Goal: Check status: Check status

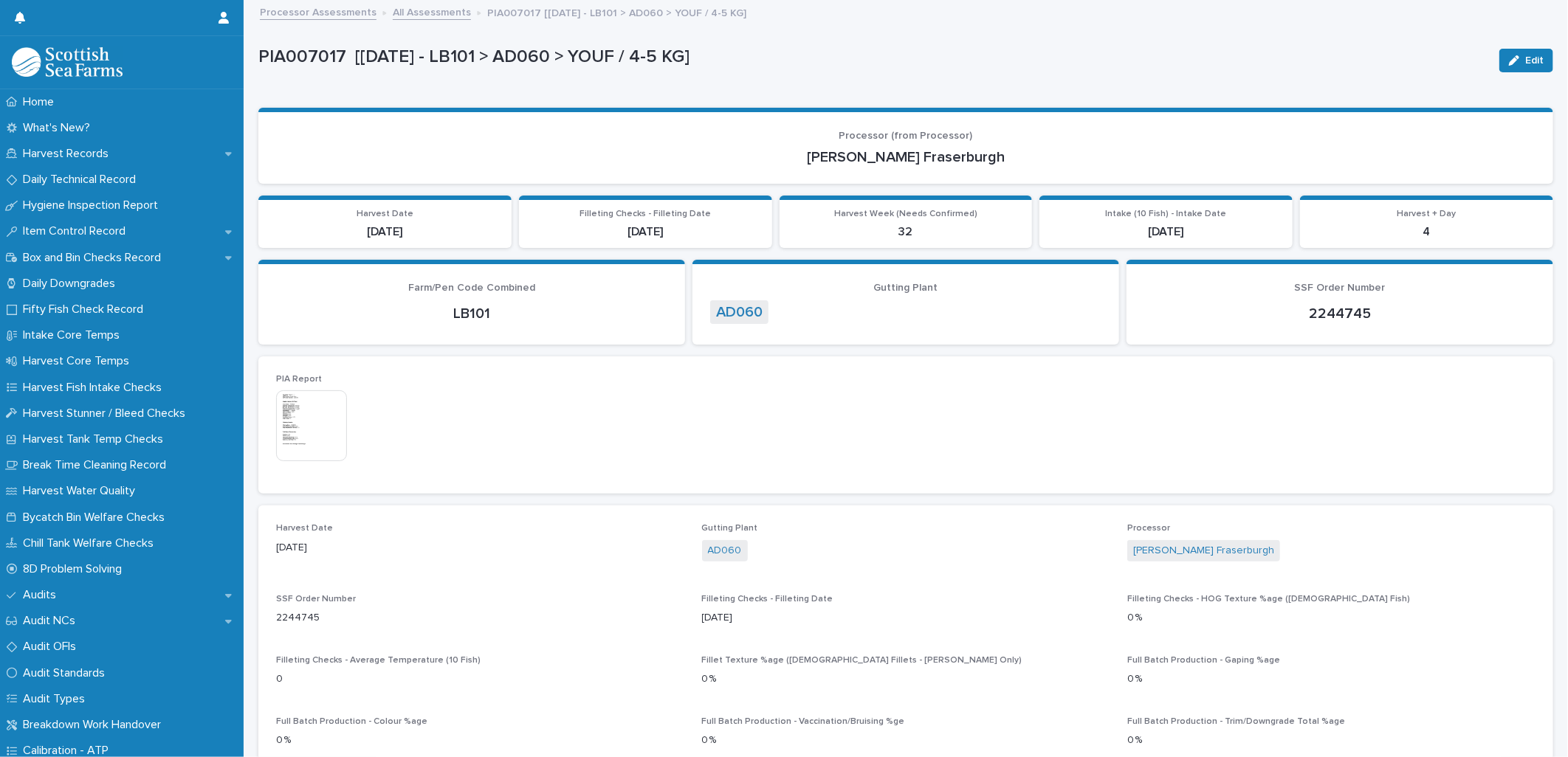
click at [425, 15] on link "All Assessments" at bounding box center [432, 11] width 79 height 17
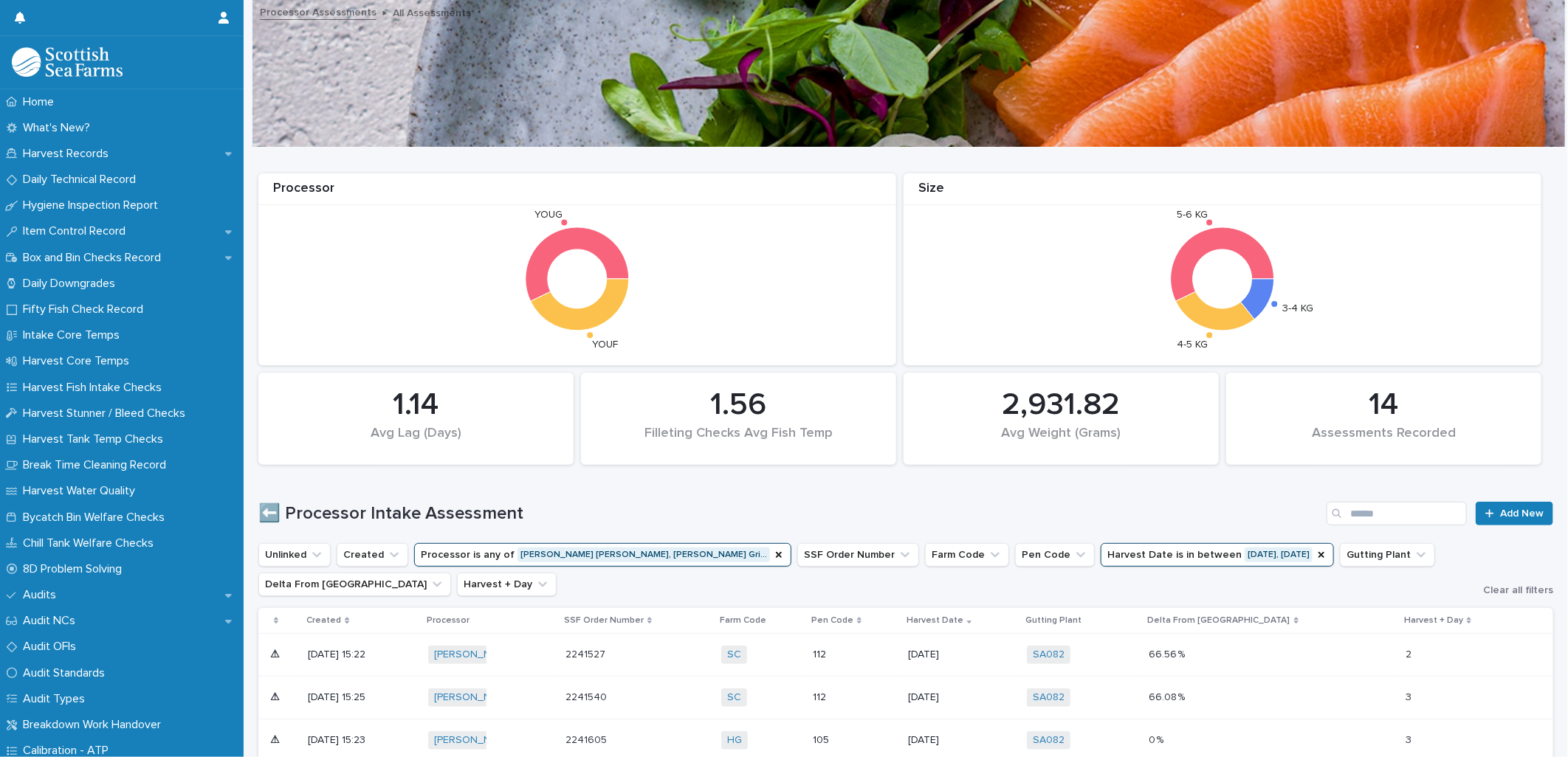
scroll to position [246, 0]
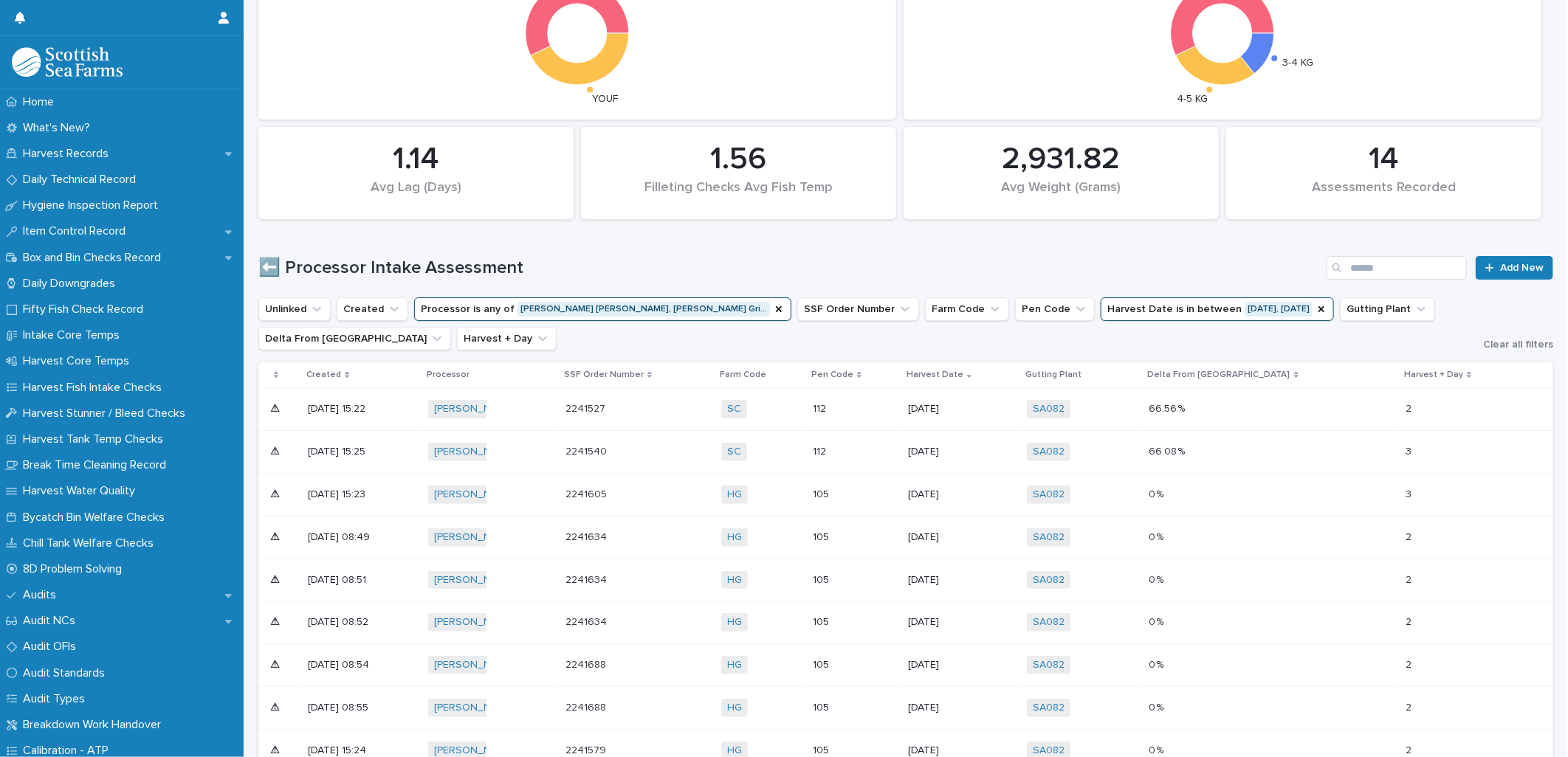
click at [886, 501] on p "105" at bounding box center [849, 494] width 74 height 12
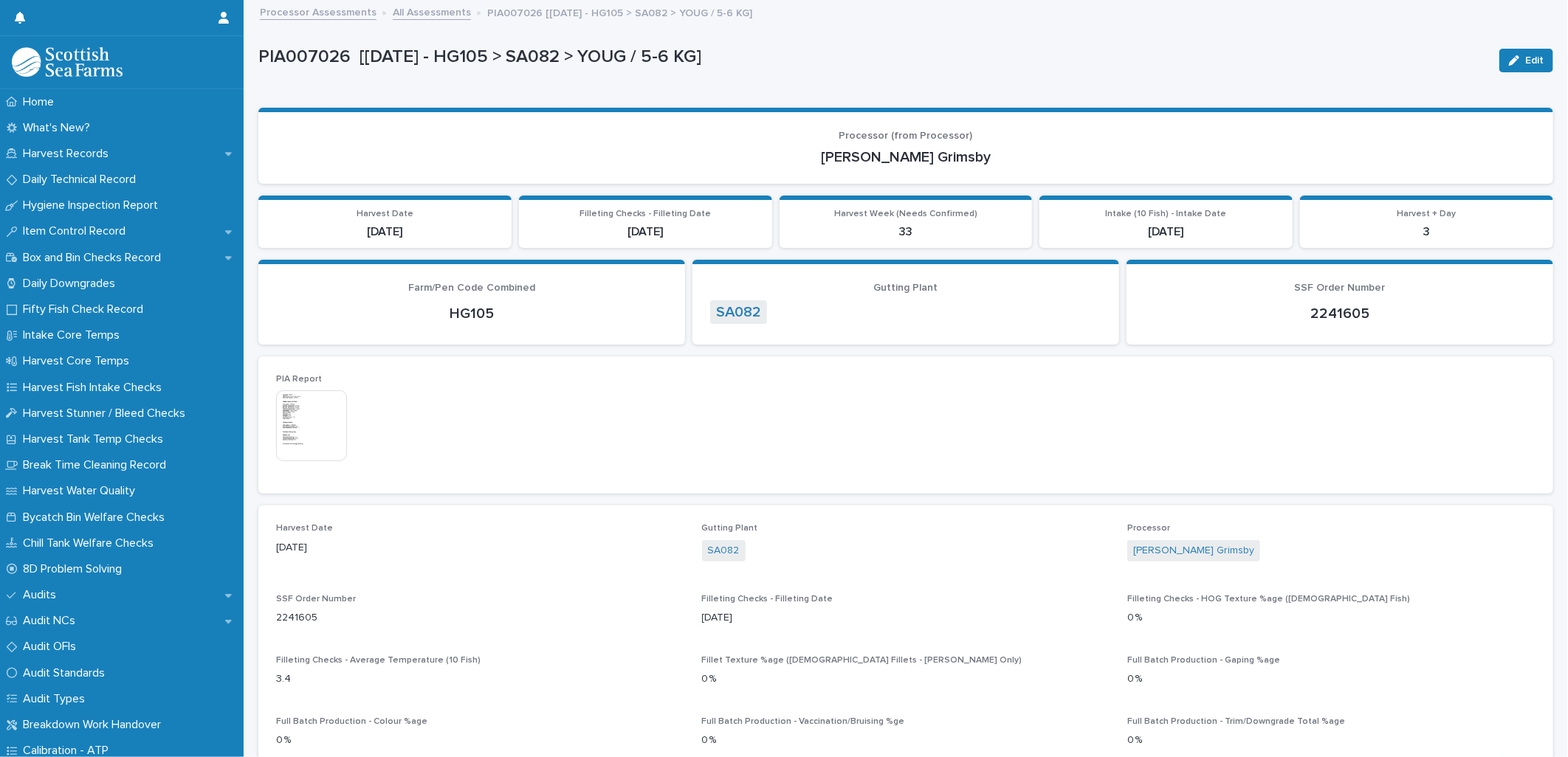
click at [403, 12] on link "All Assessments" at bounding box center [432, 11] width 79 height 17
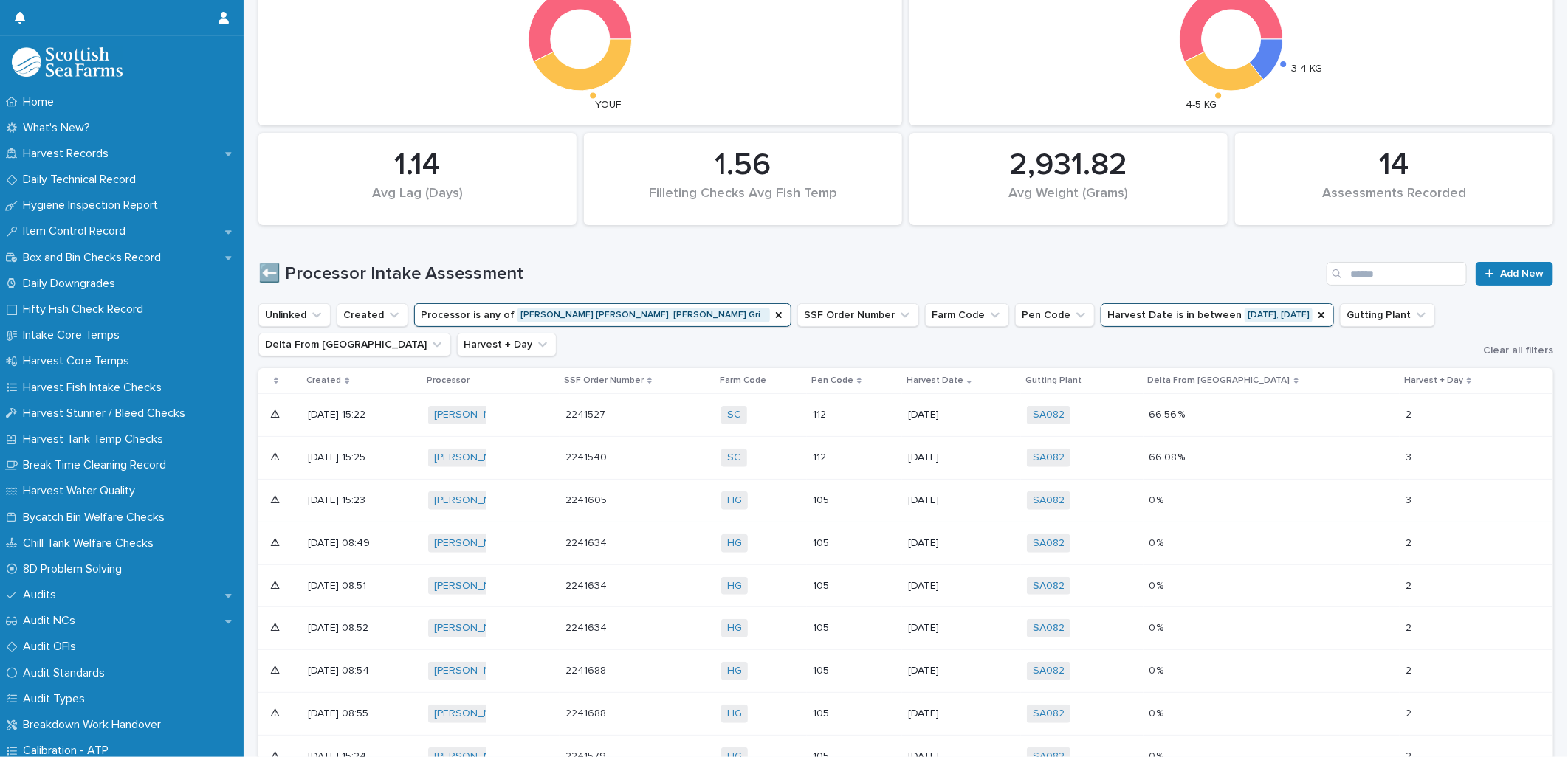
scroll to position [246, 0]
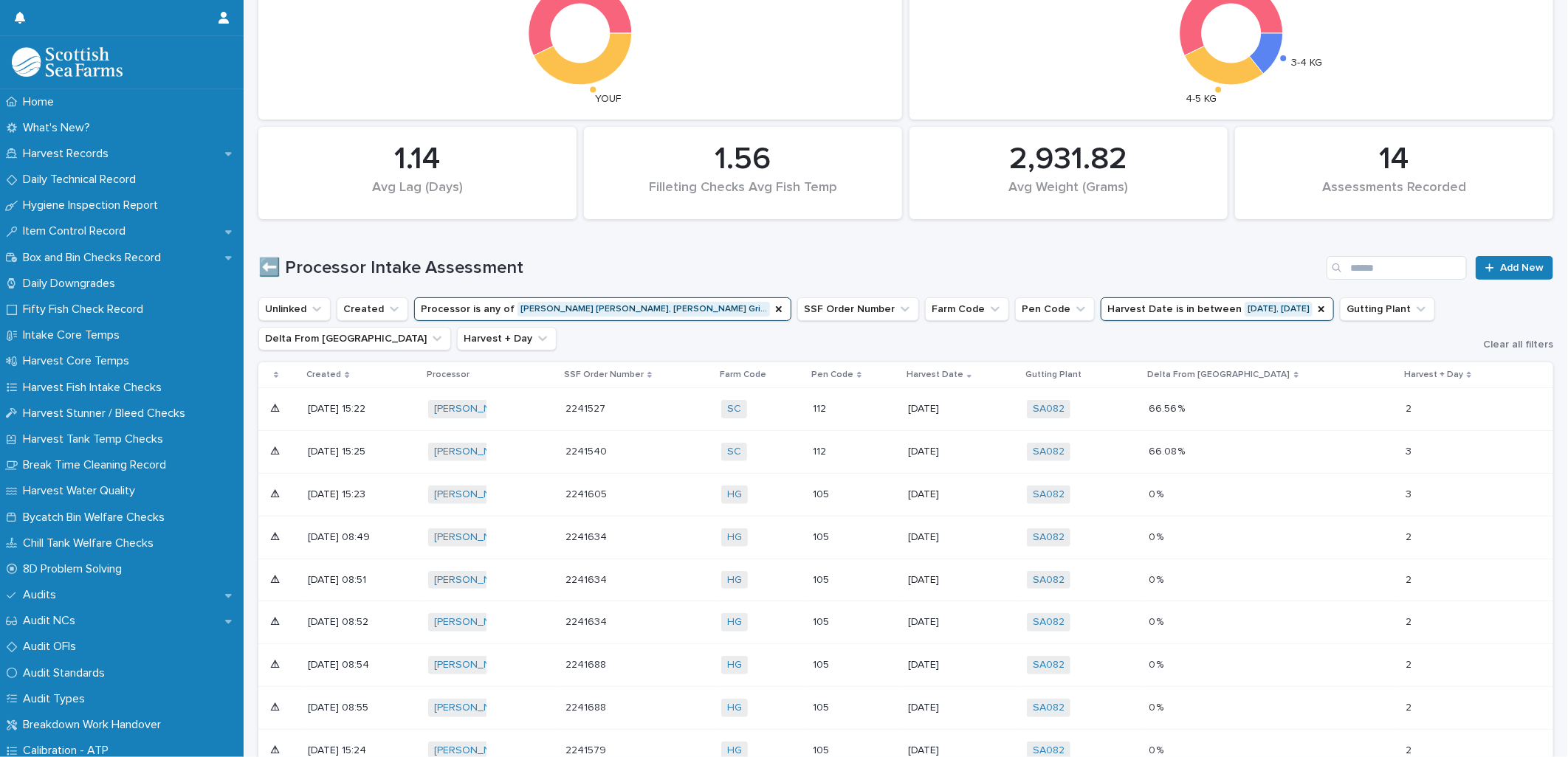
click at [896, 418] on div "112" at bounding box center [854, 409] width 83 height 25
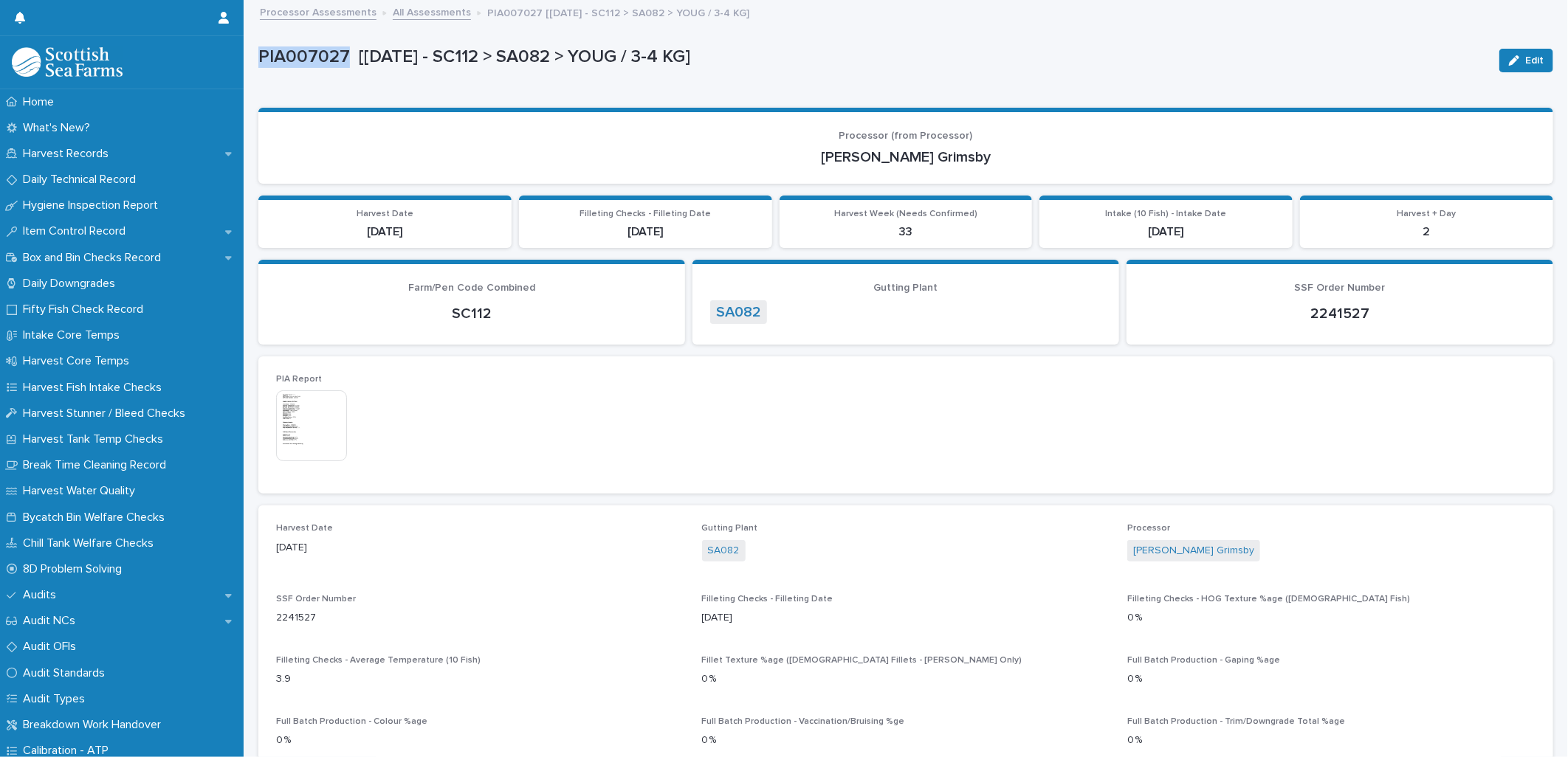
drag, startPoint x: 262, startPoint y: 49, endPoint x: 349, endPoint y: 61, distance: 87.8
click at [349, 61] on p "PIA007027 [[DATE] - SC112 > SA082 > YOUG / 3-4 KG]" at bounding box center [873, 57] width 1229 height 21
click at [409, 17] on link "All Assessments" at bounding box center [432, 11] width 79 height 17
